Goal: Navigation & Orientation: Find specific page/section

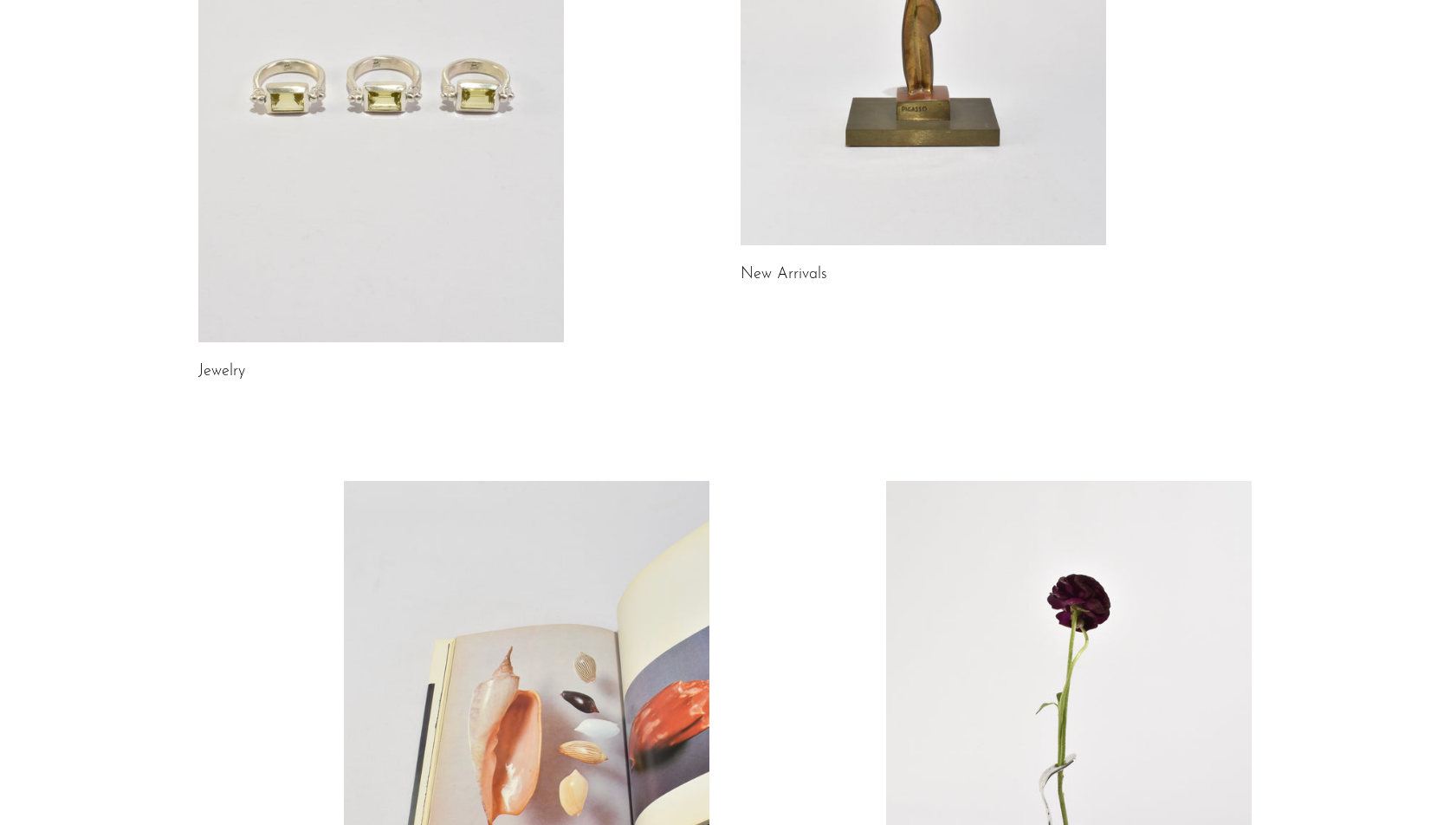
scroll to position [272, 0]
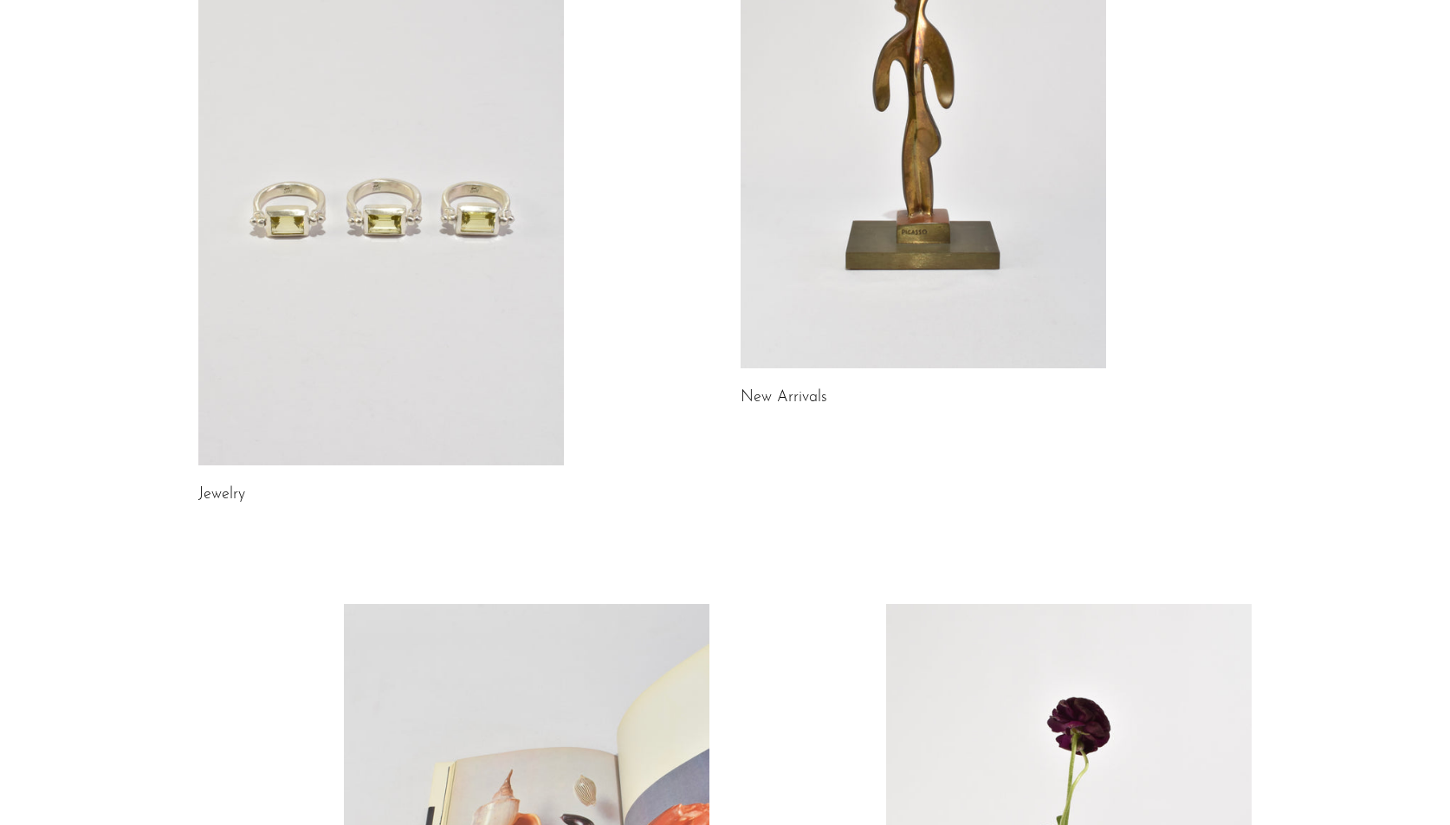
click at [845, 262] on link at bounding box center [924, 112] width 366 height 512
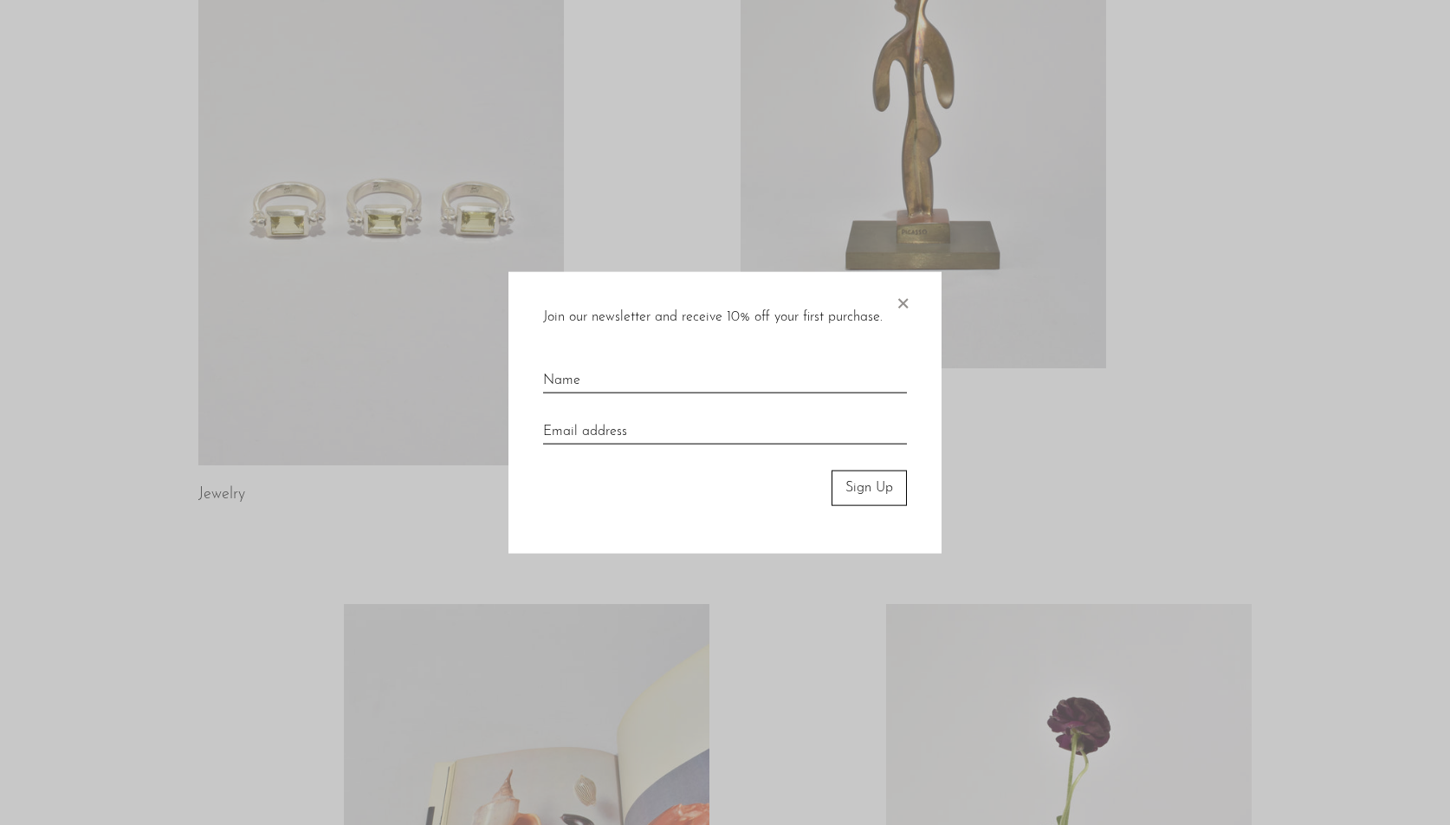
click at [902, 301] on span "×" at bounding box center [902, 299] width 17 height 55
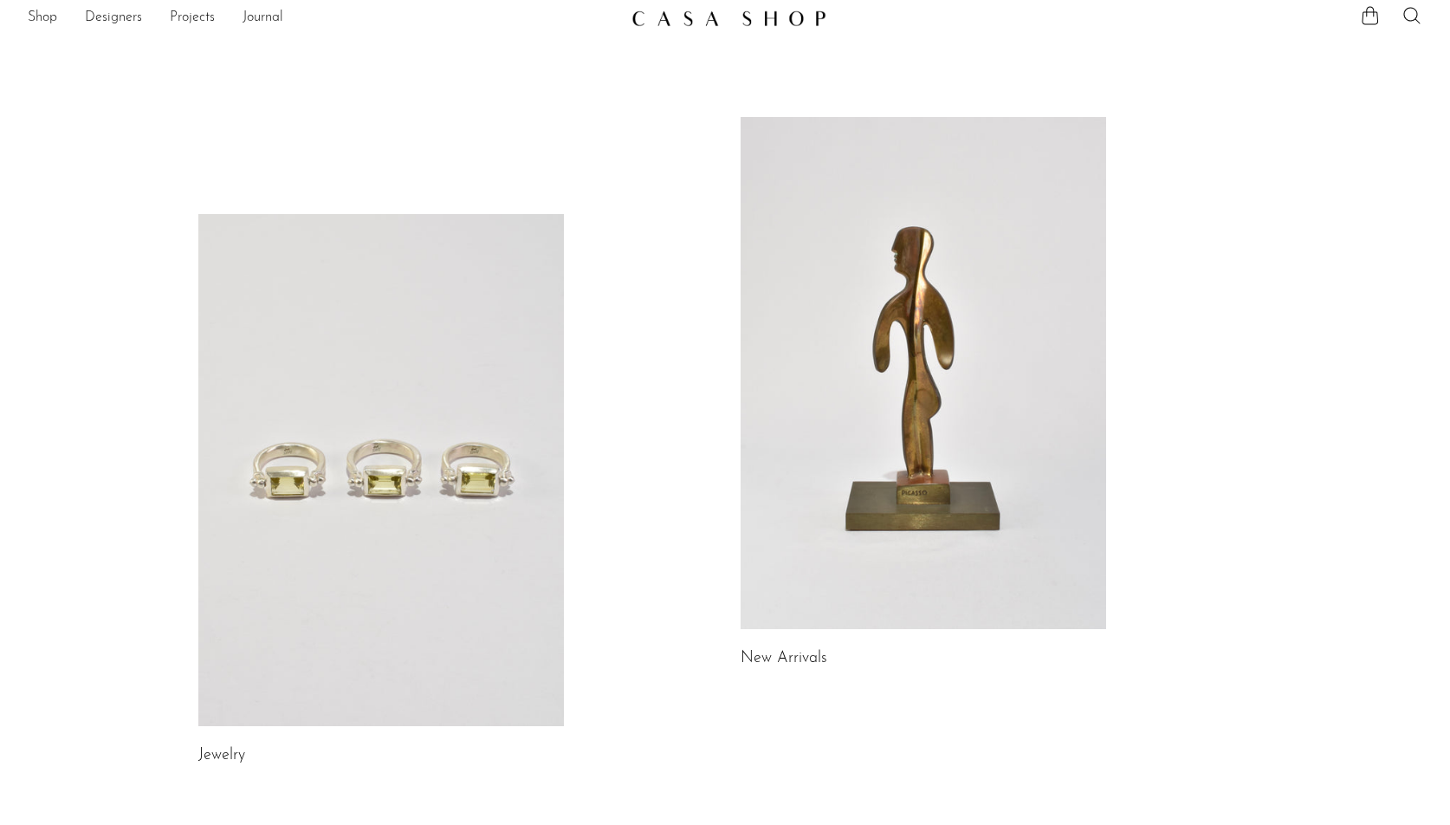
scroll to position [0, 0]
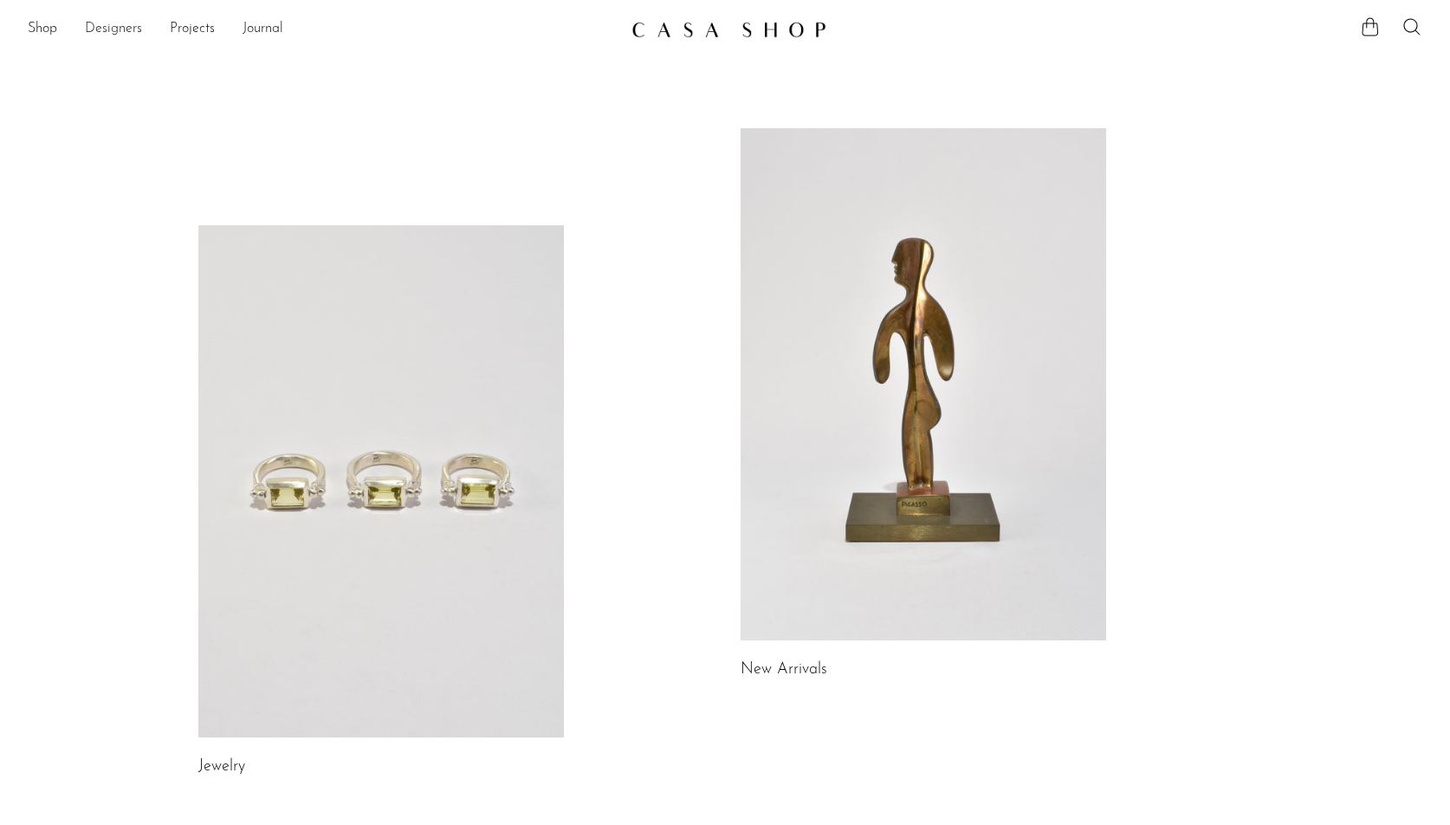
click at [111, 25] on link "Designers" at bounding box center [113, 29] width 57 height 23
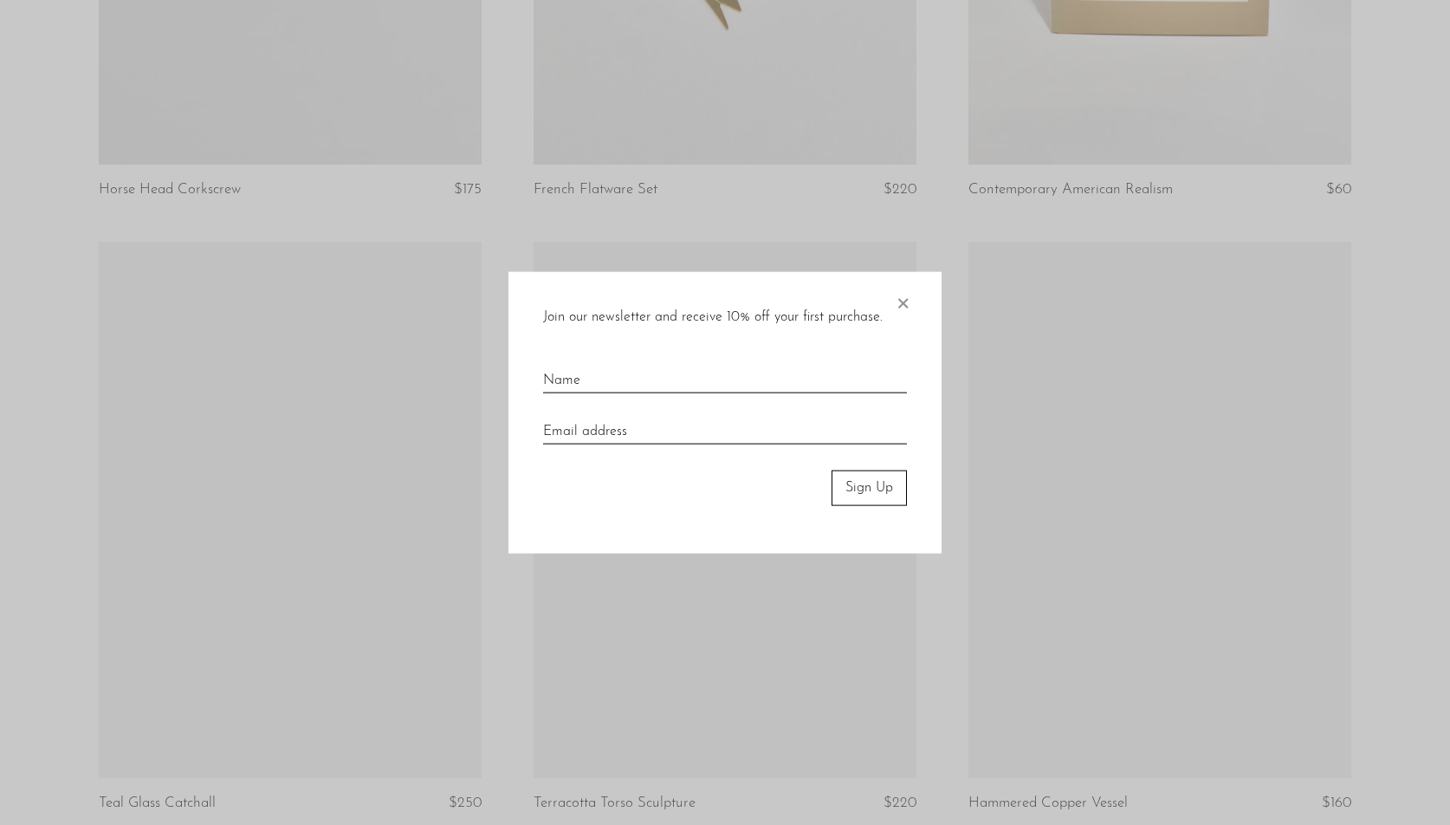
scroll to position [3991, 0]
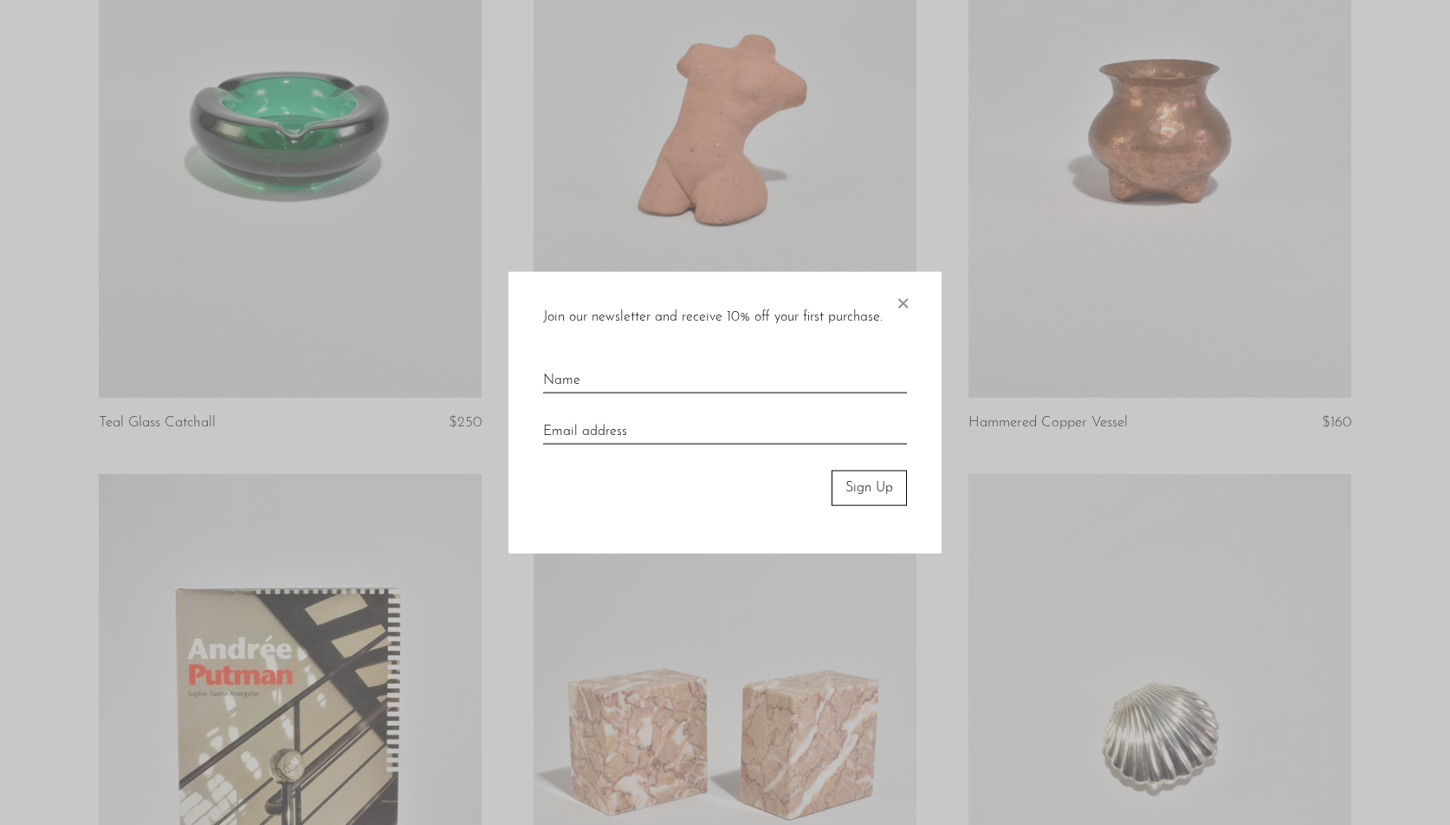
click at [906, 301] on span "×" at bounding box center [902, 299] width 17 height 55
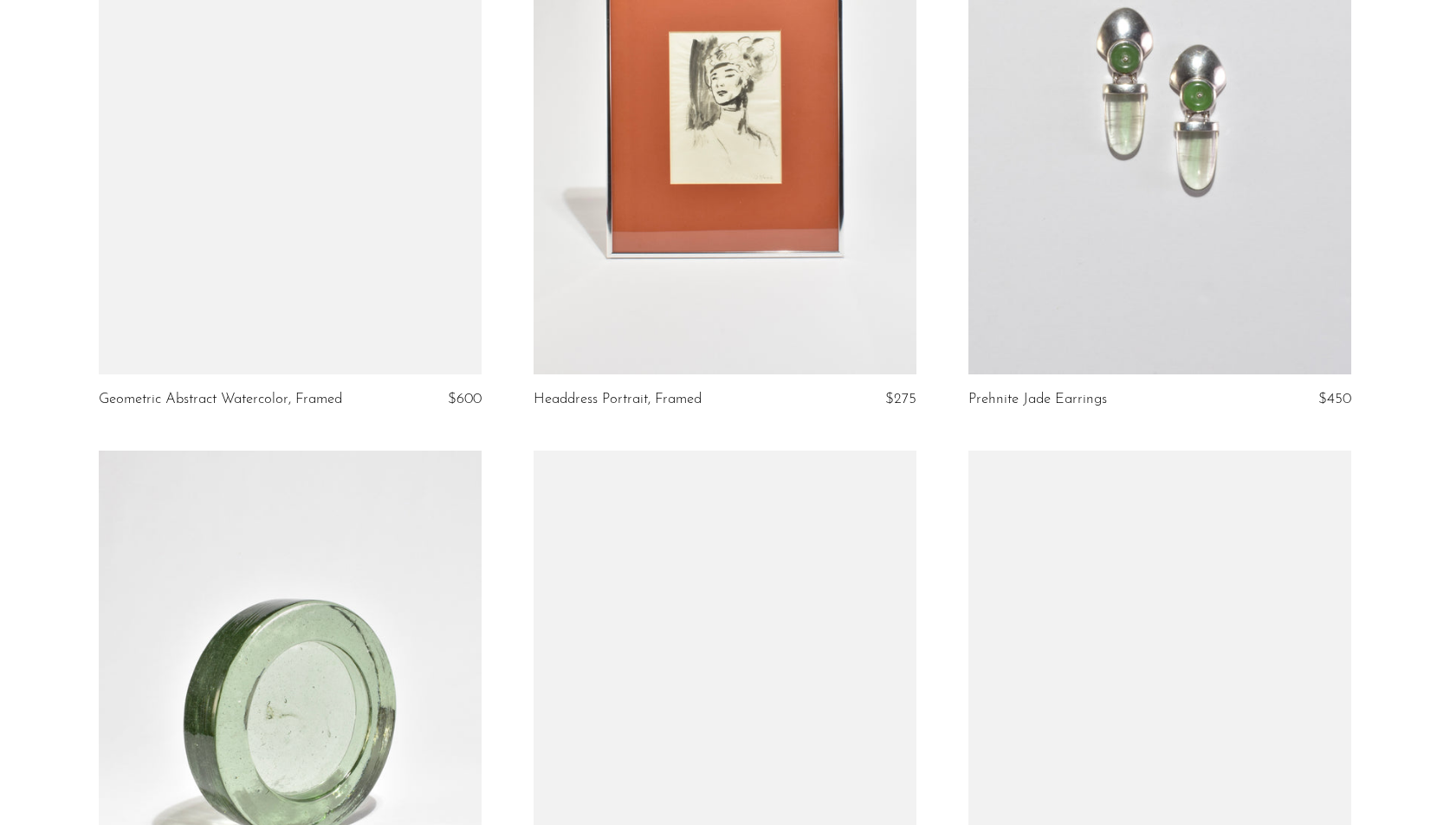
scroll to position [5307, 0]
